Goal: Contribute content

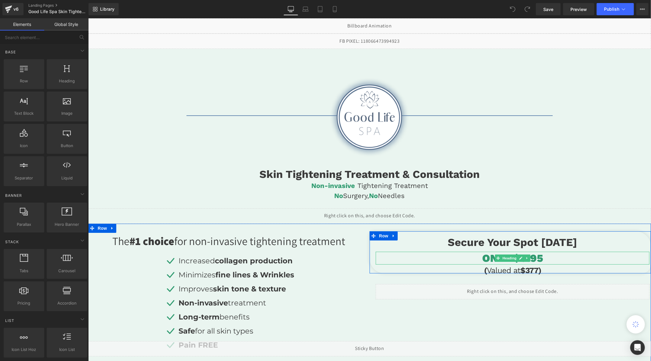
click at [538, 255] on h1 "ONLY $9.95" at bounding box center [512, 257] width 274 height 13
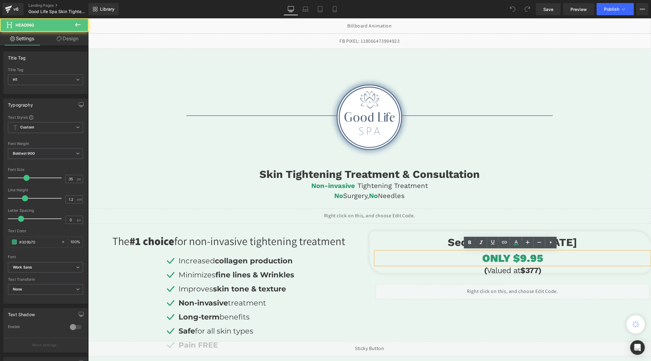
click at [518, 257] on h1 "ONLY $9.95" at bounding box center [512, 257] width 274 height 13
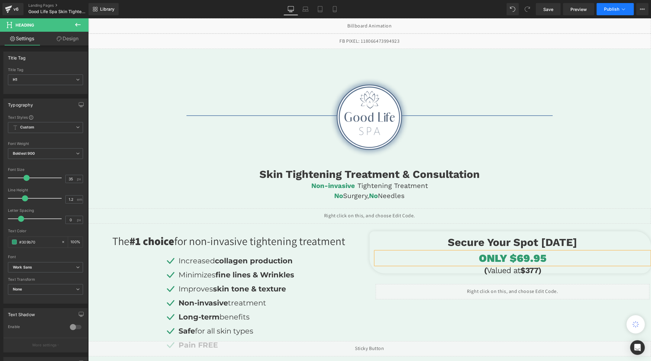
click at [615, 8] on span "Publish" at bounding box center [611, 9] width 15 height 5
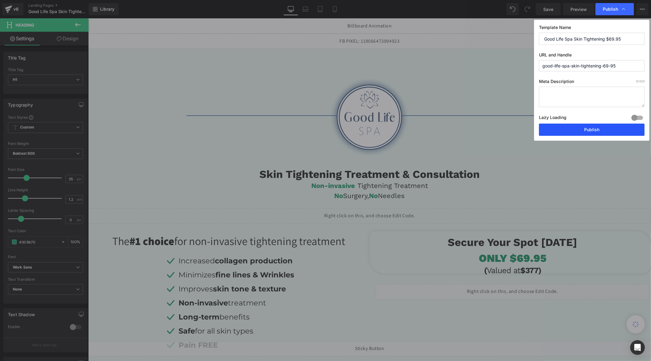
drag, startPoint x: 566, startPoint y: 129, endPoint x: 90, endPoint y: 180, distance: 478.4
click at [566, 129] on button "Publish" at bounding box center [592, 130] width 106 height 12
